Goal: Information Seeking & Learning: Learn about a topic

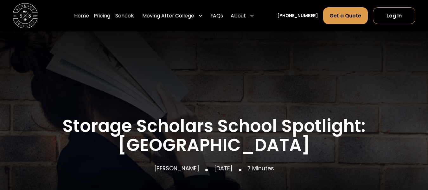
scroll to position [34, 0]
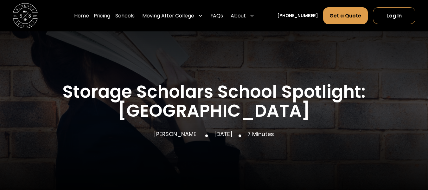
scroll to position [71, 0]
